Goal: Task Accomplishment & Management: Use online tool/utility

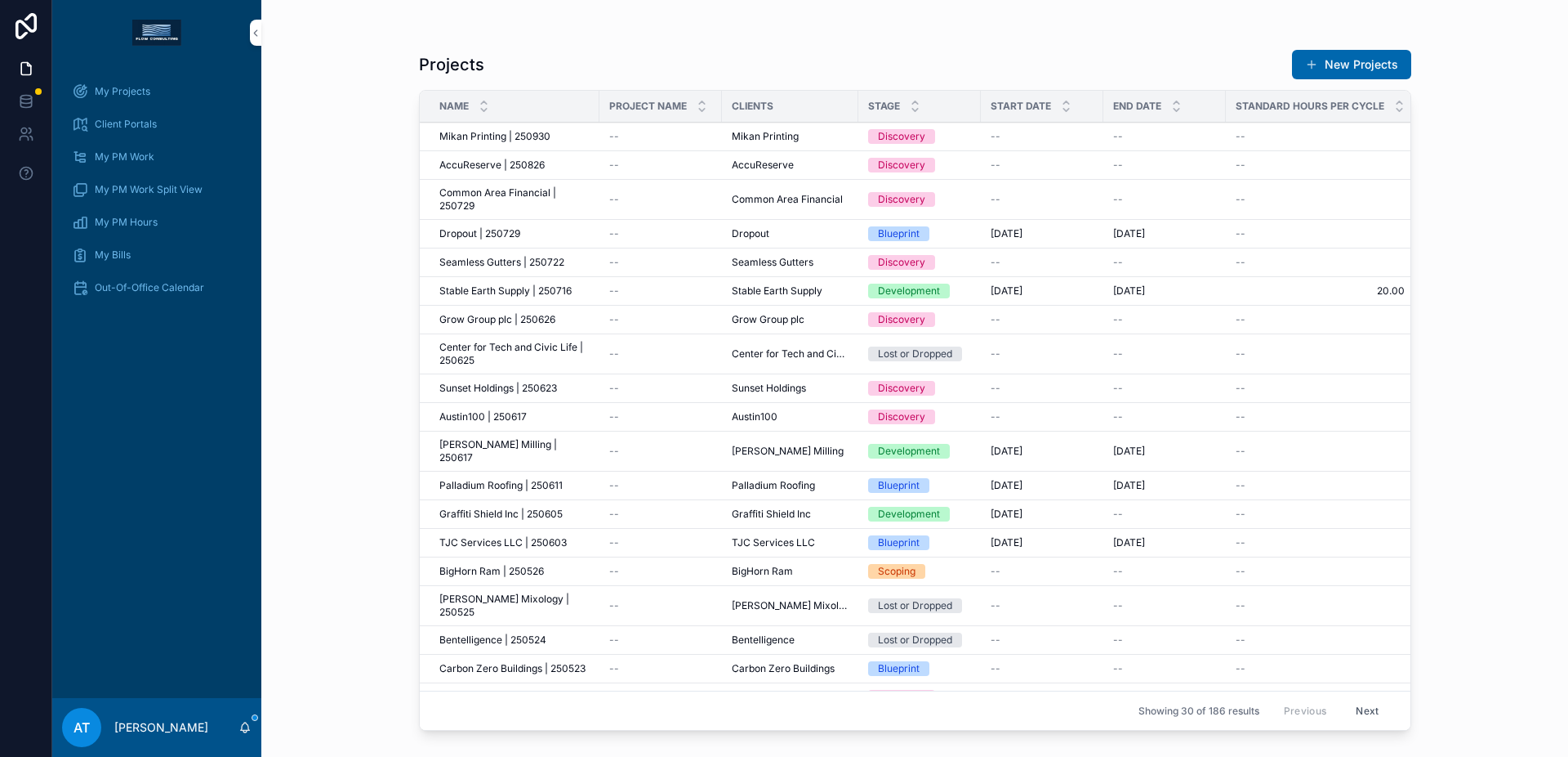
click at [143, 94] on span "My Projects" at bounding box center [122, 91] width 56 height 13
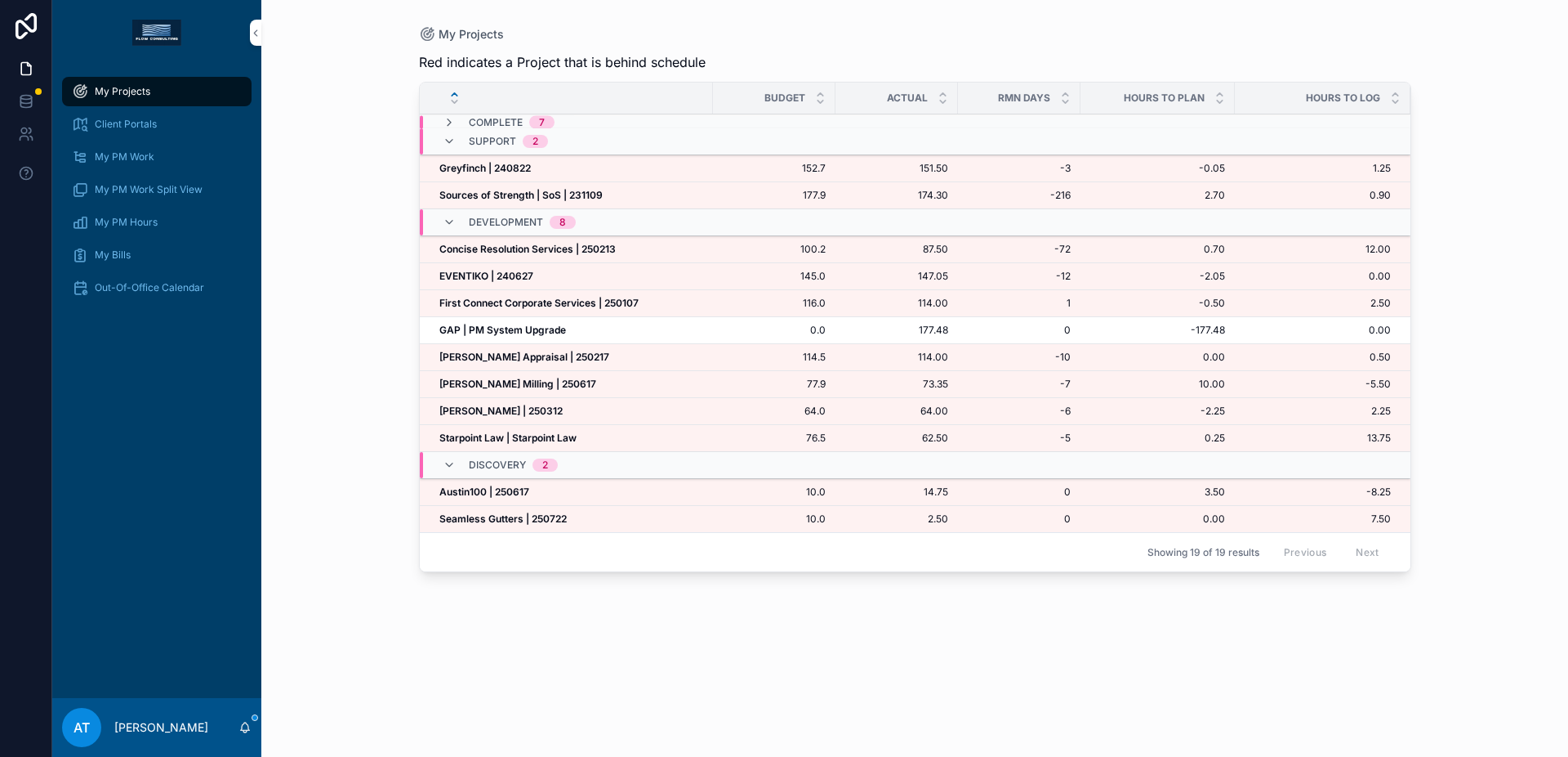
click at [561, 324] on strong "GAP | PM System Upgrade" at bounding box center [502, 330] width 127 height 12
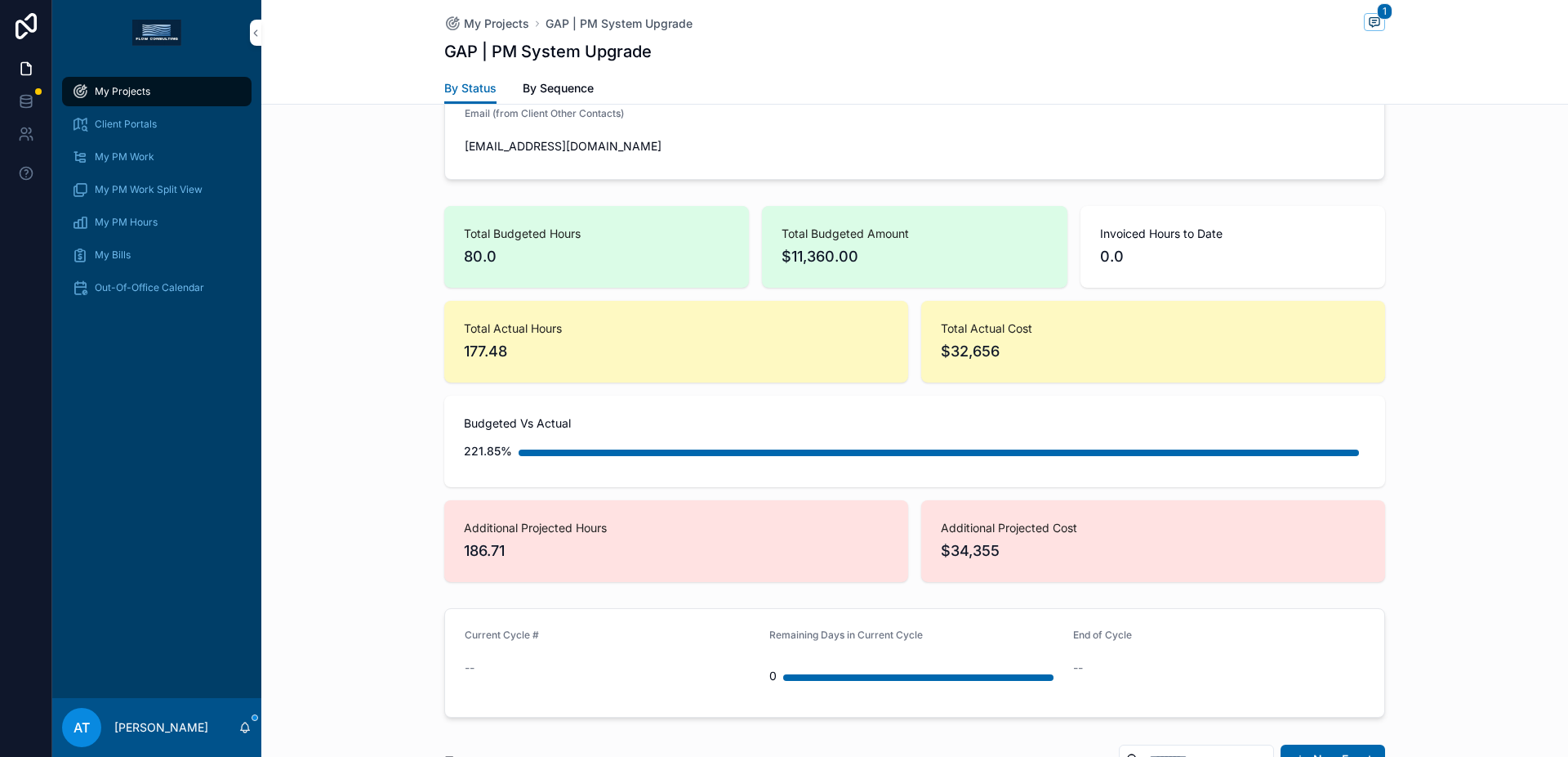
scroll to position [1582, 0]
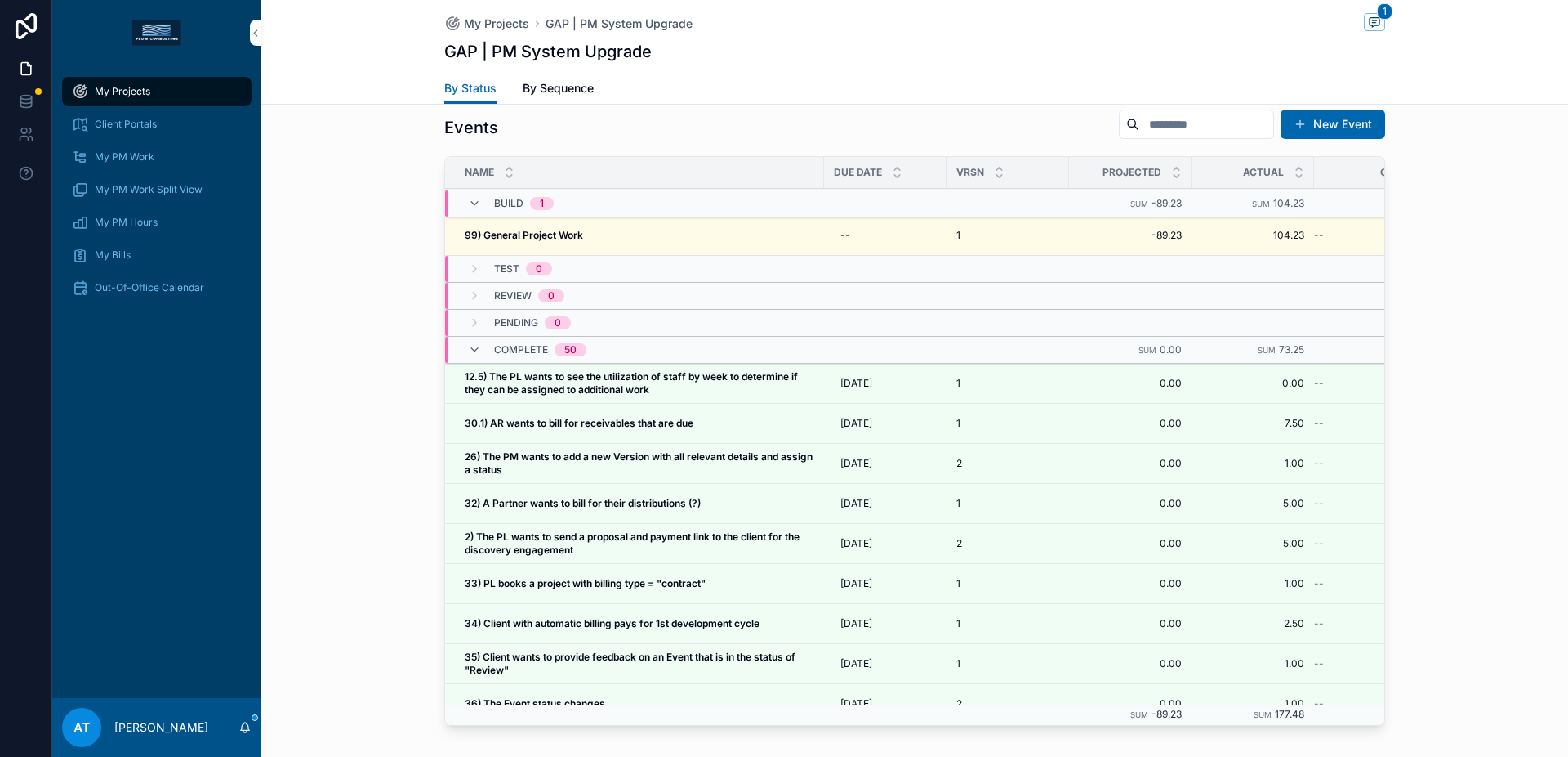
click at [541, 240] on strong "99) General Project Work" at bounding box center [524, 235] width 118 height 12
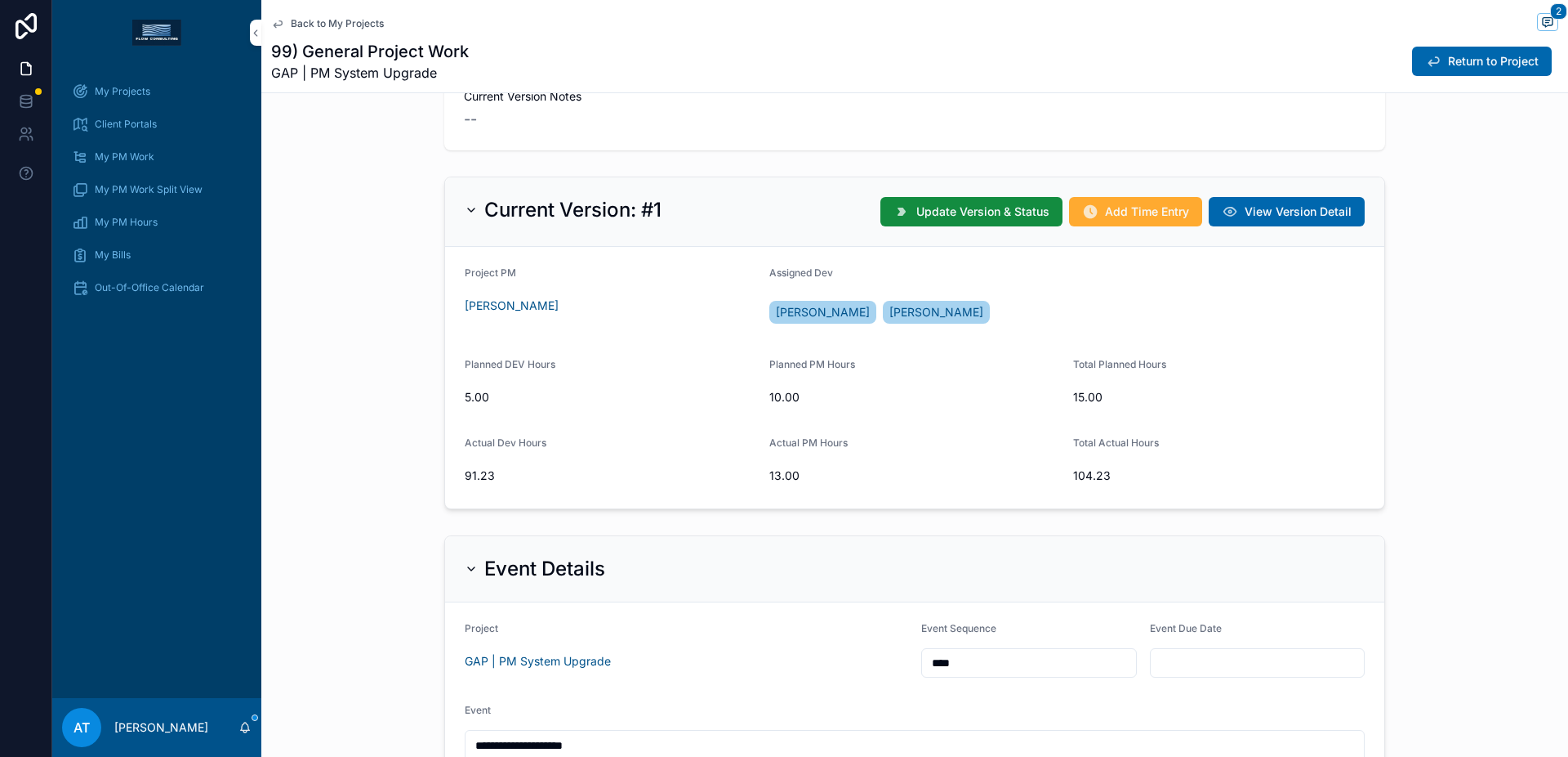
scroll to position [286, 0]
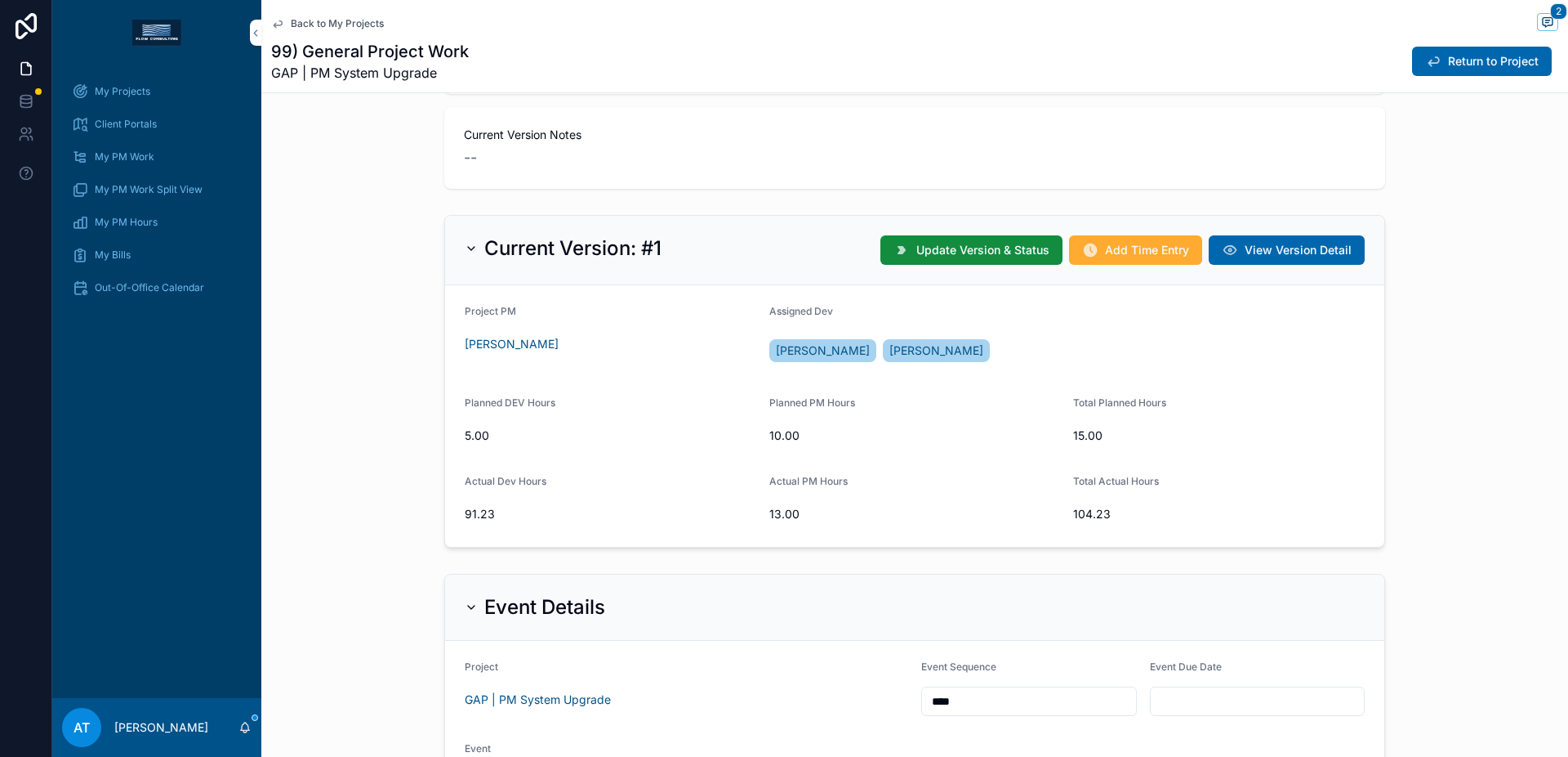
click at [1134, 257] on span "Add Time Entry" at bounding box center [1147, 250] width 84 height 16
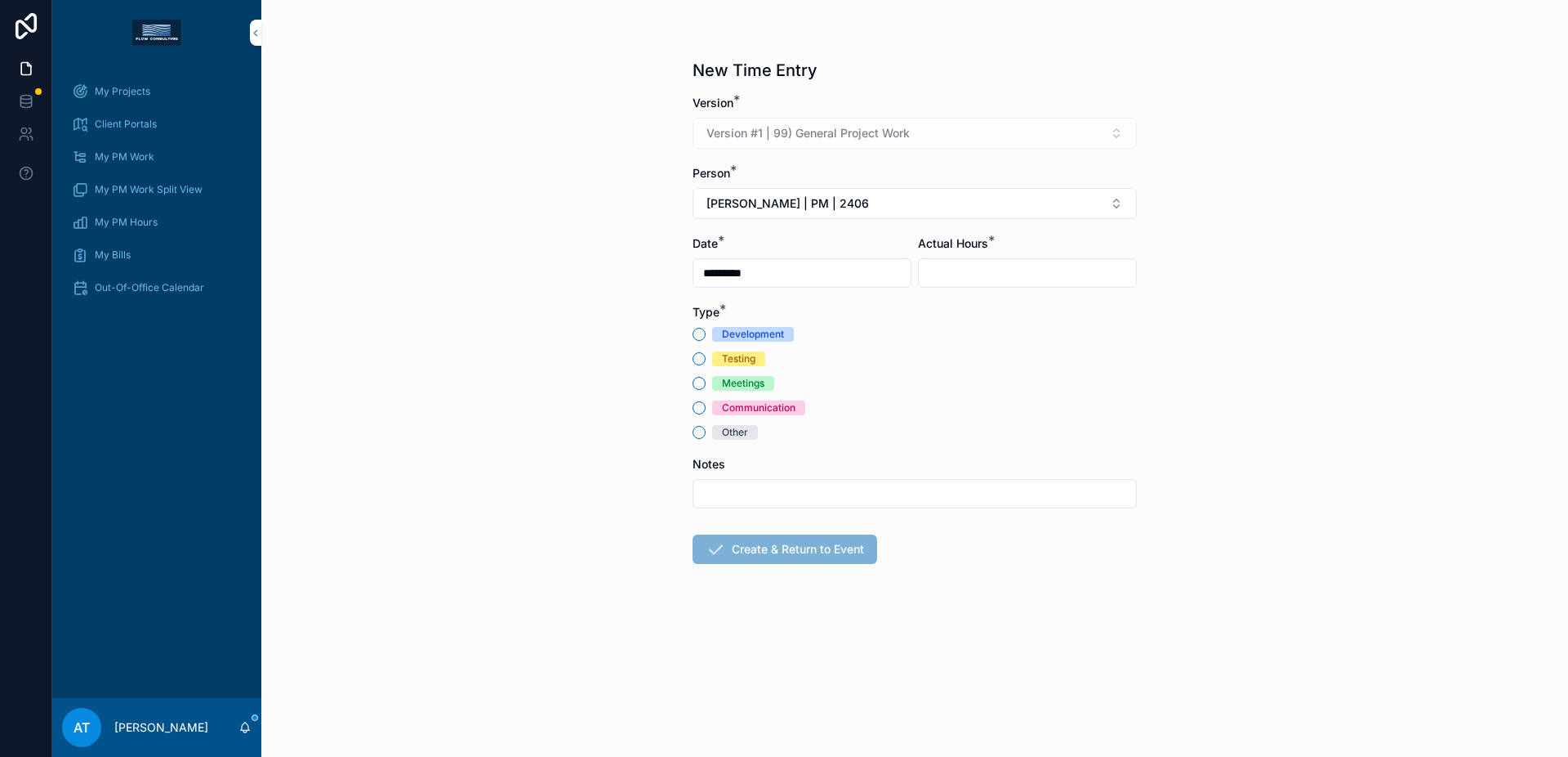
click at [749, 387] on div "Meetings" at bounding box center [743, 383] width 43 height 15
click at [705, 387] on button "Meetings" at bounding box center [699, 383] width 13 height 13
click at [817, 213] on button "[PERSON_NAME] | PM | 2406" at bounding box center [915, 203] width 444 height 31
click at [836, 293] on span "[PERSON_NAME] | PM | 2508" at bounding box center [889, 295] width 161 height 16
click at [963, 276] on input "scrollable content" at bounding box center [1027, 273] width 217 height 23
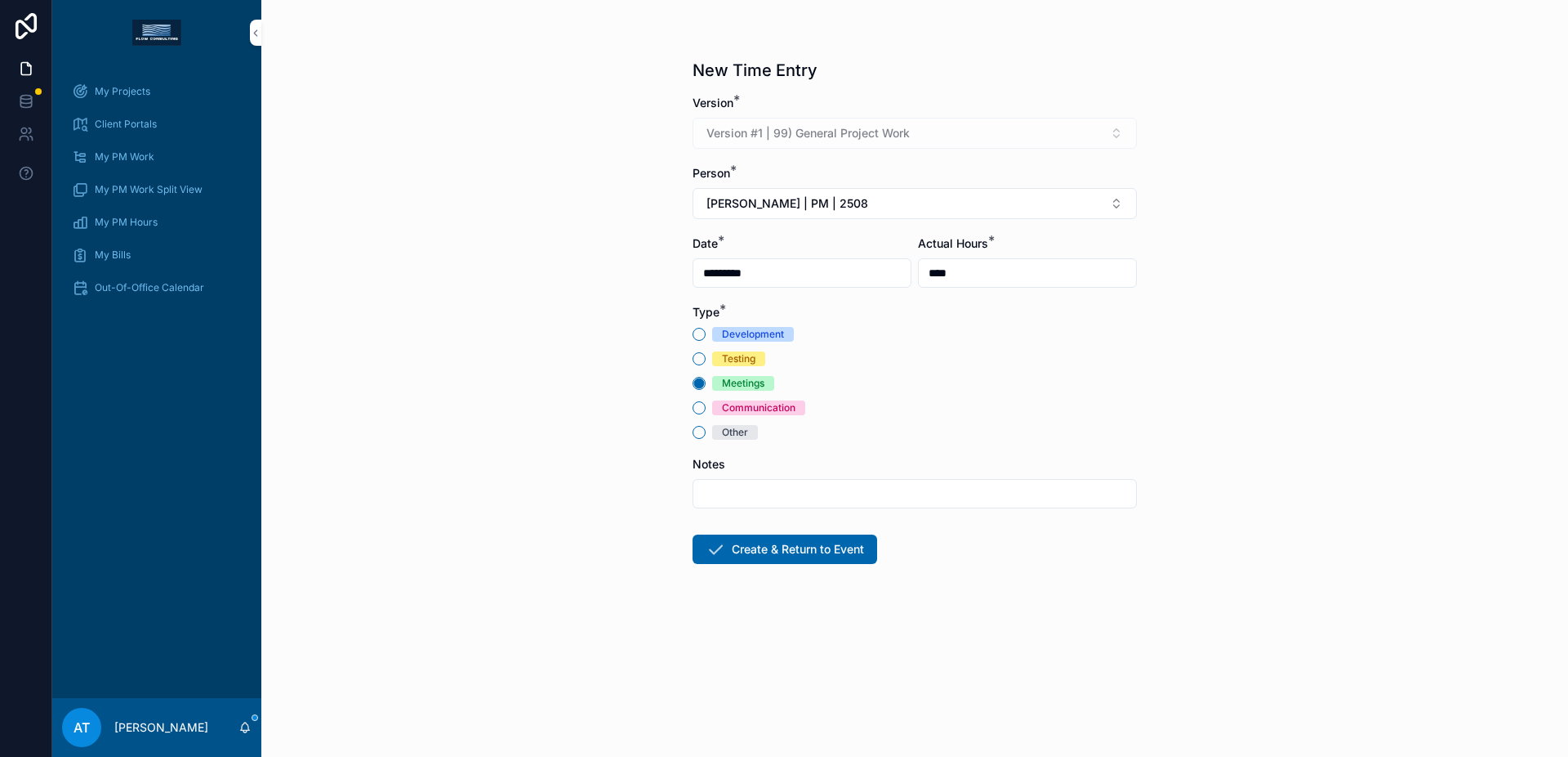
type input "****"
click at [765, 505] on div "scrollable content" at bounding box center [915, 494] width 444 height 30
click at [766, 497] on input "scrollable content" at bounding box center [915, 493] width 443 height 23
type input "*"
type input "**********"
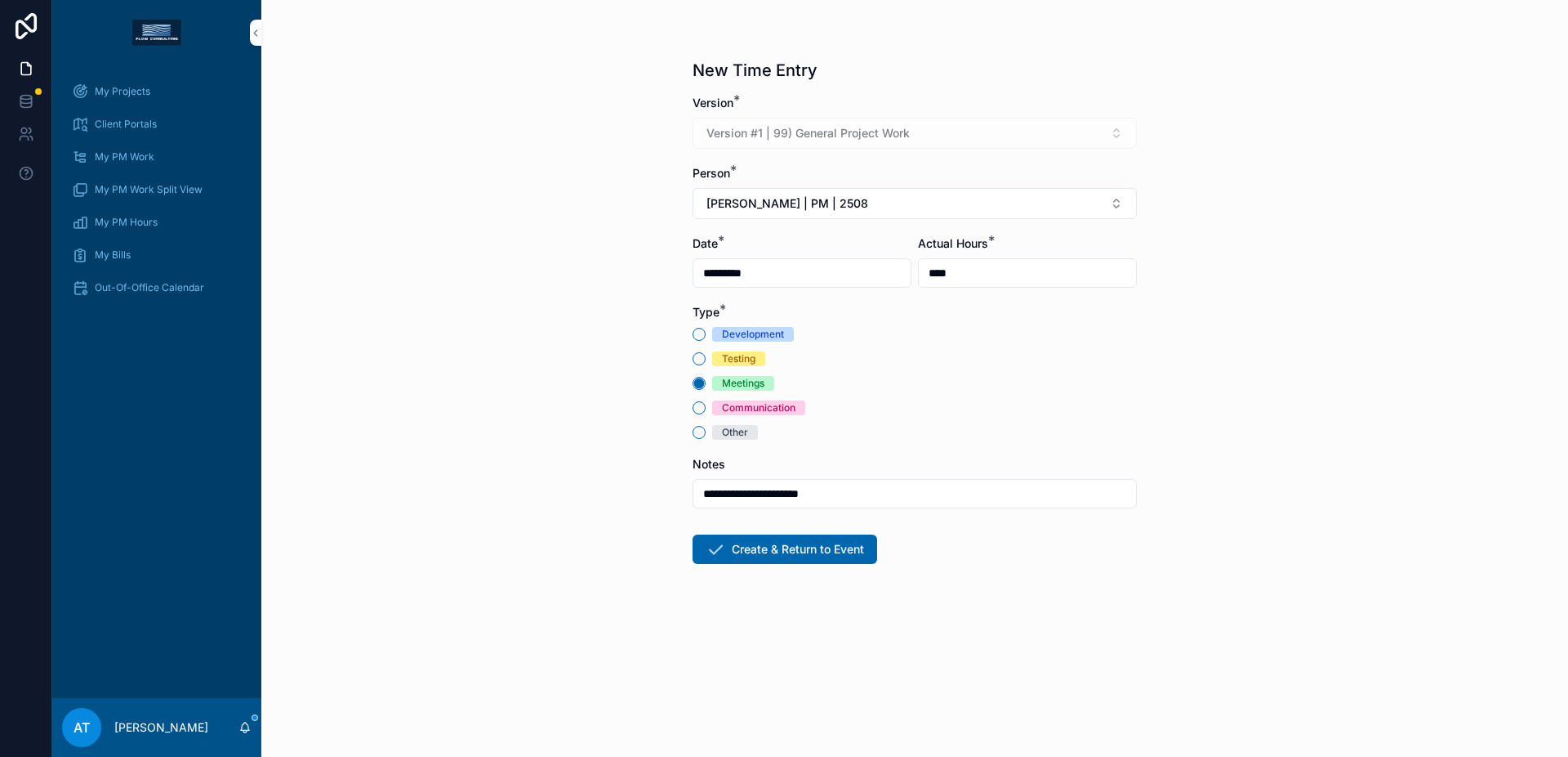
click at [807, 555] on button "Create & Return to Event" at bounding box center [784, 550] width 185 height 30
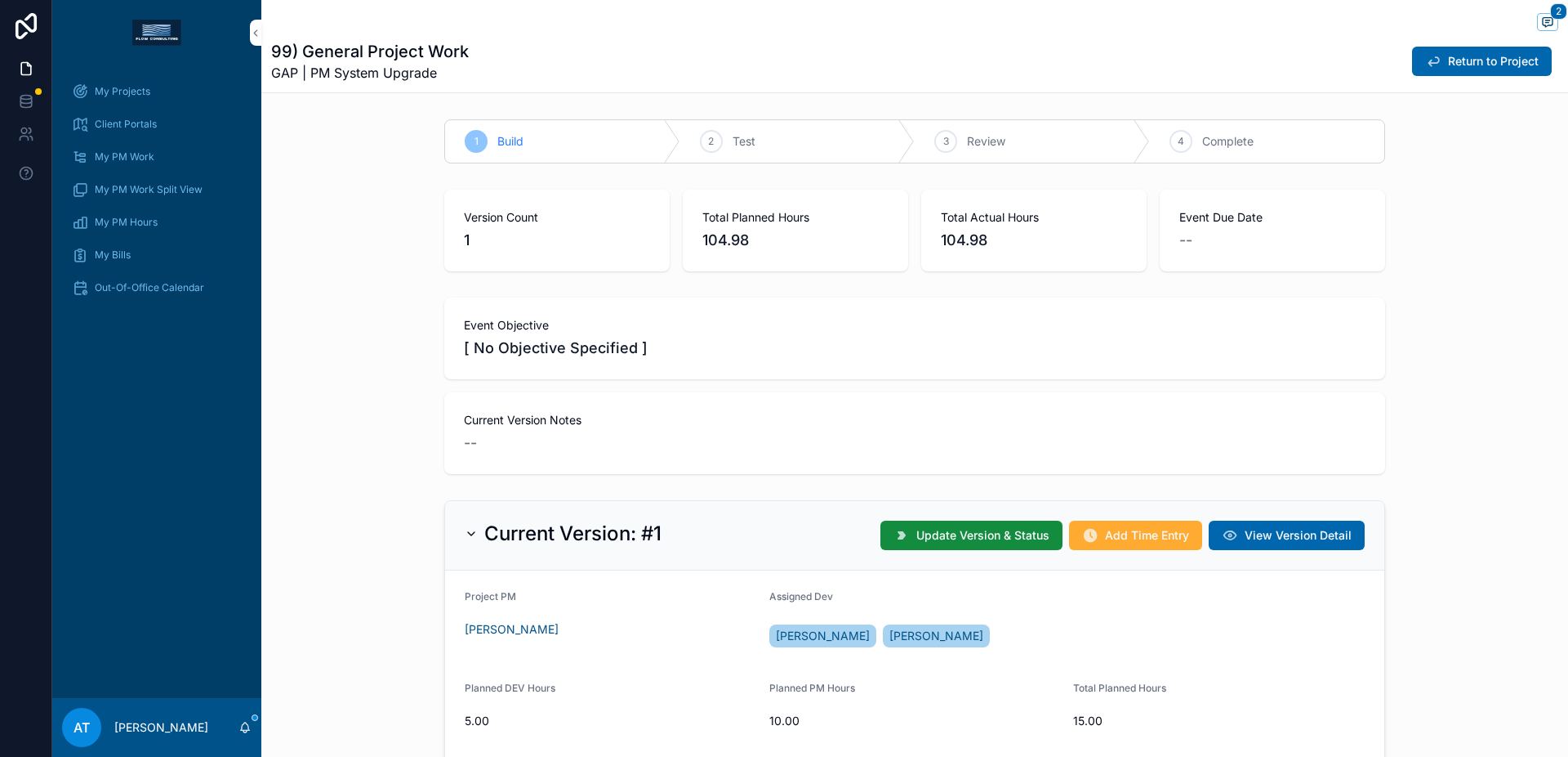
click at [1431, 64] on button "Return to Project" at bounding box center [1481, 62] width 140 height 30
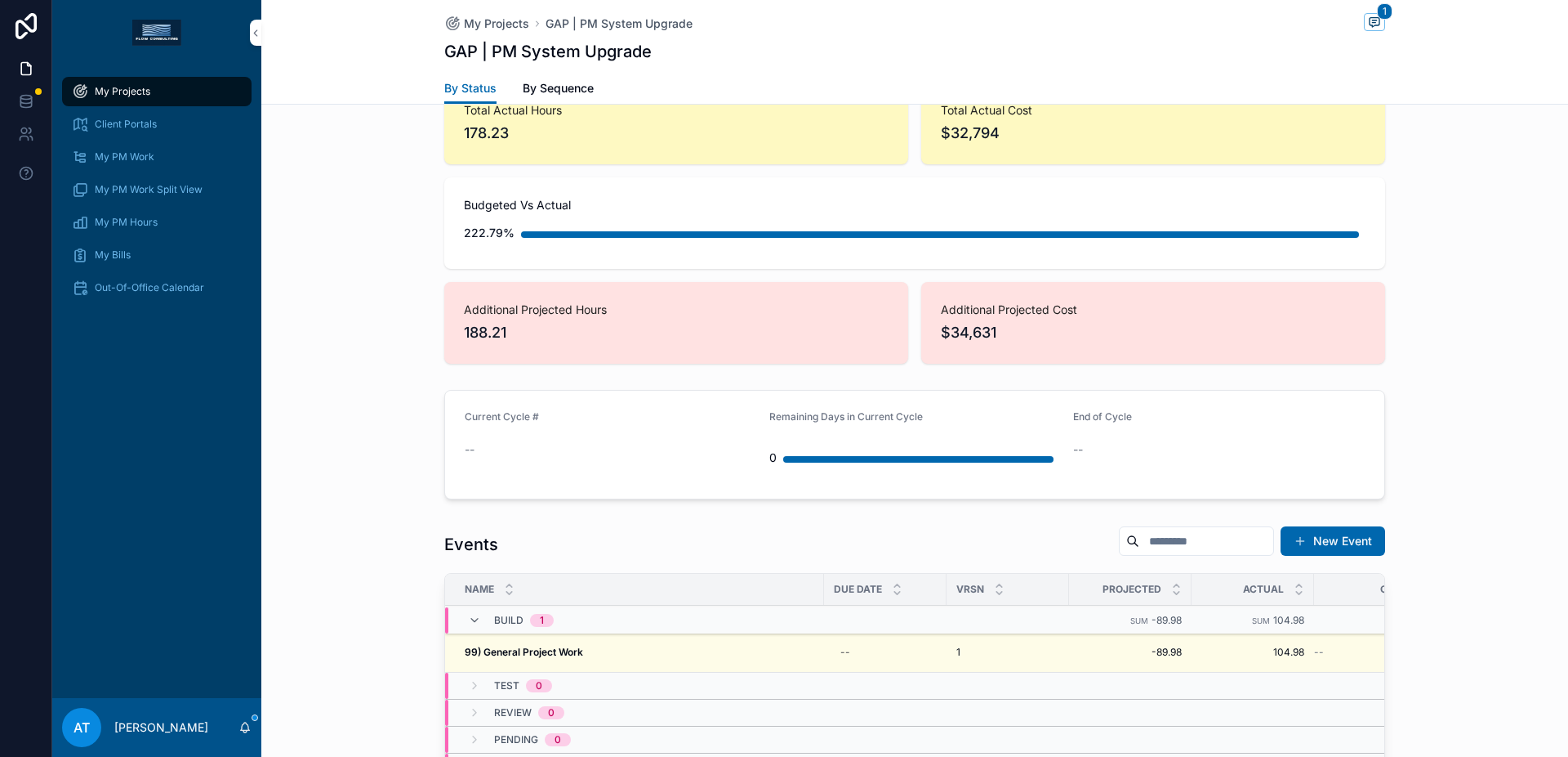
scroll to position [1143, 0]
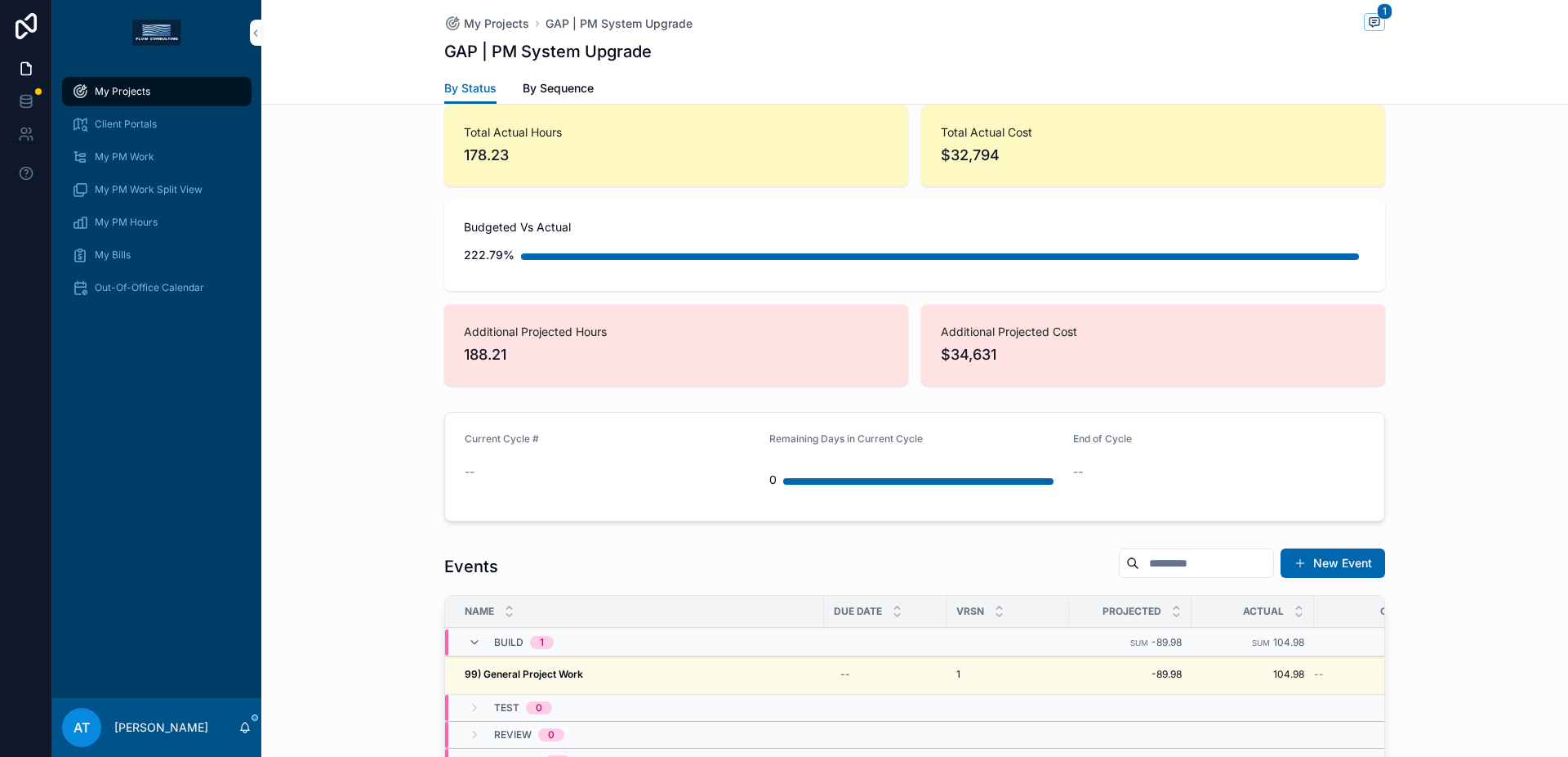
click at [122, 95] on span "My Projects" at bounding box center [122, 91] width 56 height 13
